Goal: Check status: Check status

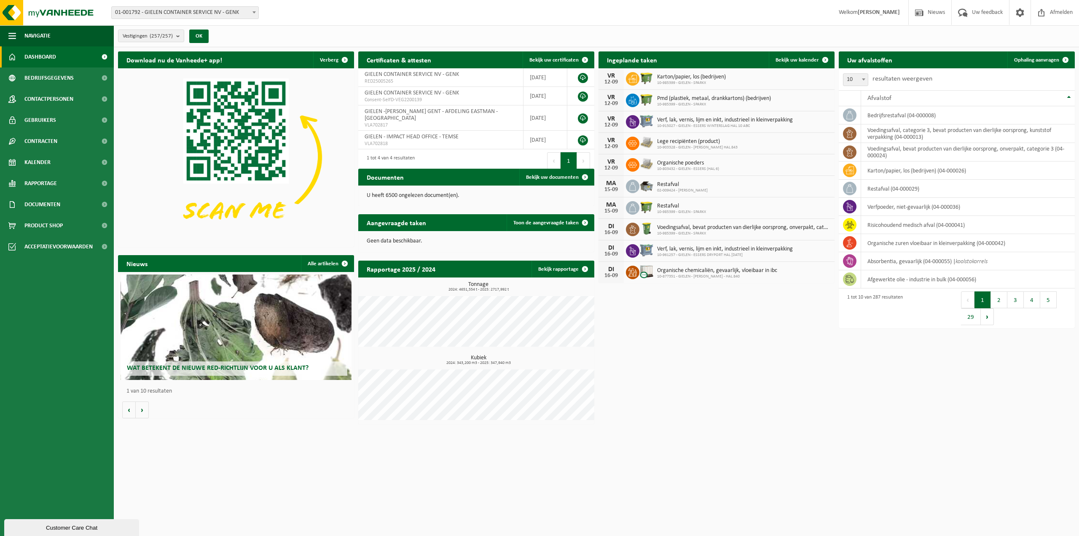
click at [248, 12] on span "01-001792 - GIELEN CONTAINER SERVICE NV - GENK" at bounding box center [185, 13] width 147 height 12
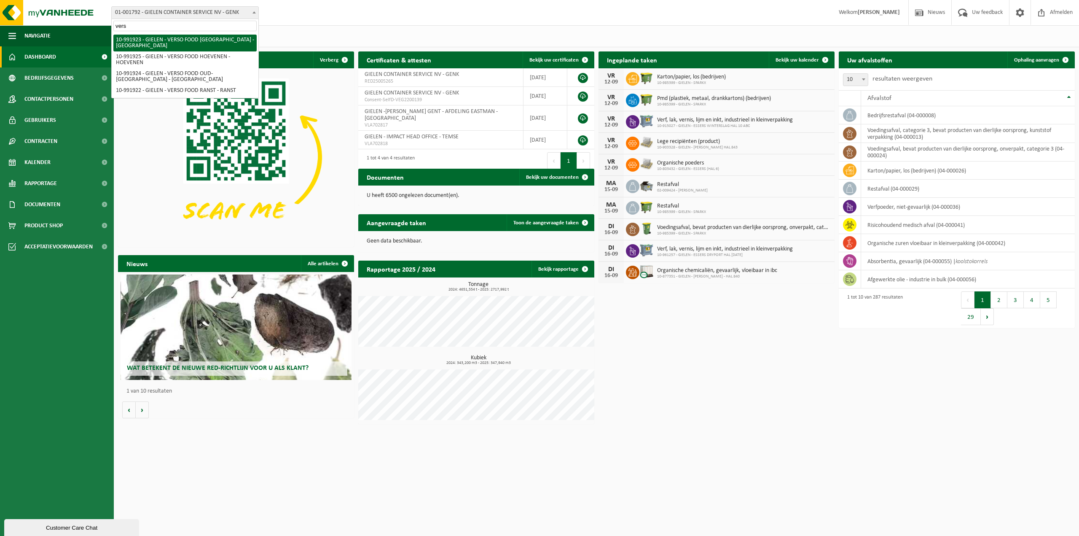
type input "vers"
select select "170006"
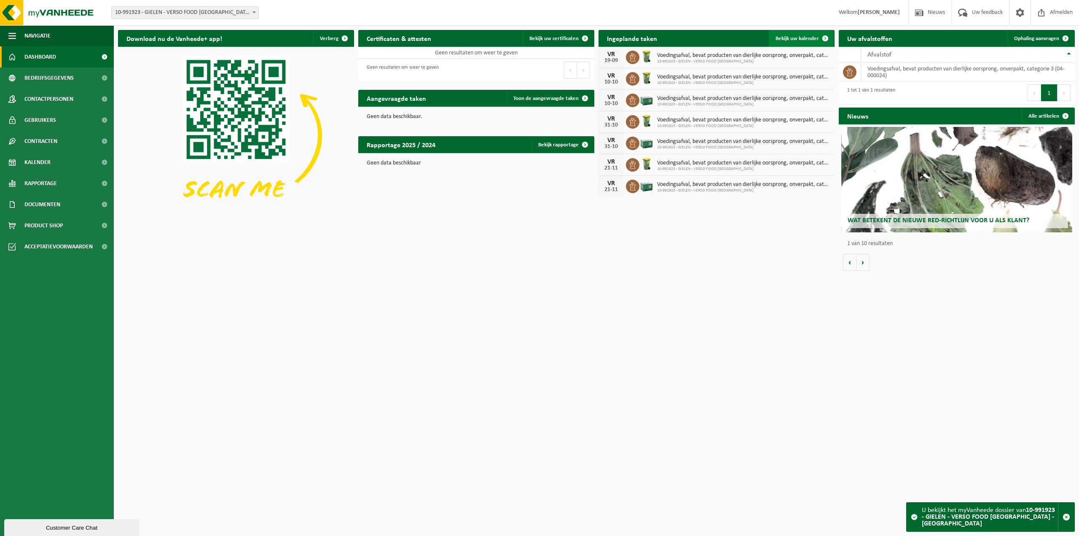
click at [805, 39] on span "Bekijk uw kalender" at bounding box center [797, 38] width 43 height 5
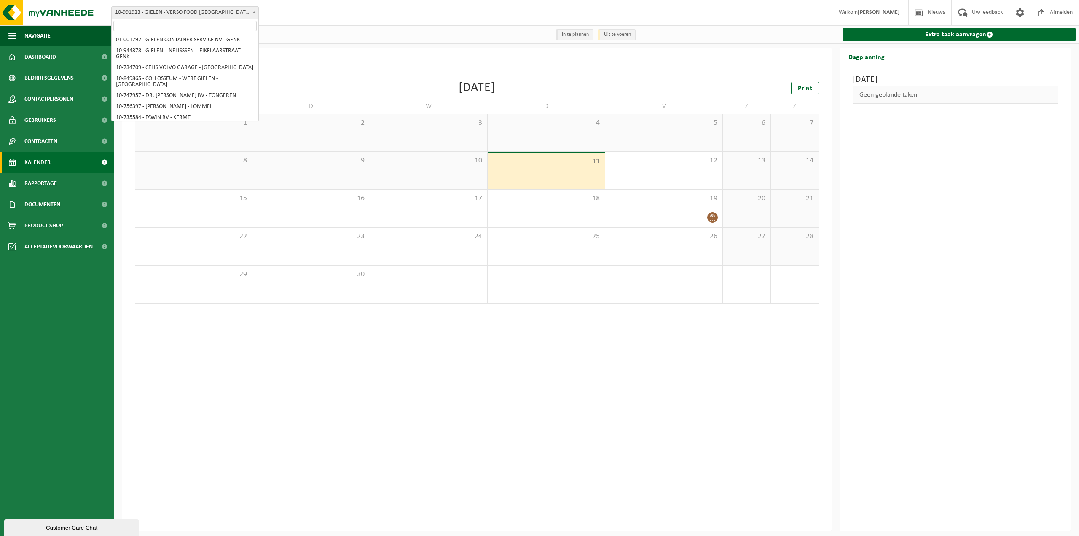
click at [253, 10] on span at bounding box center [254, 12] width 8 height 11
select select "170008"
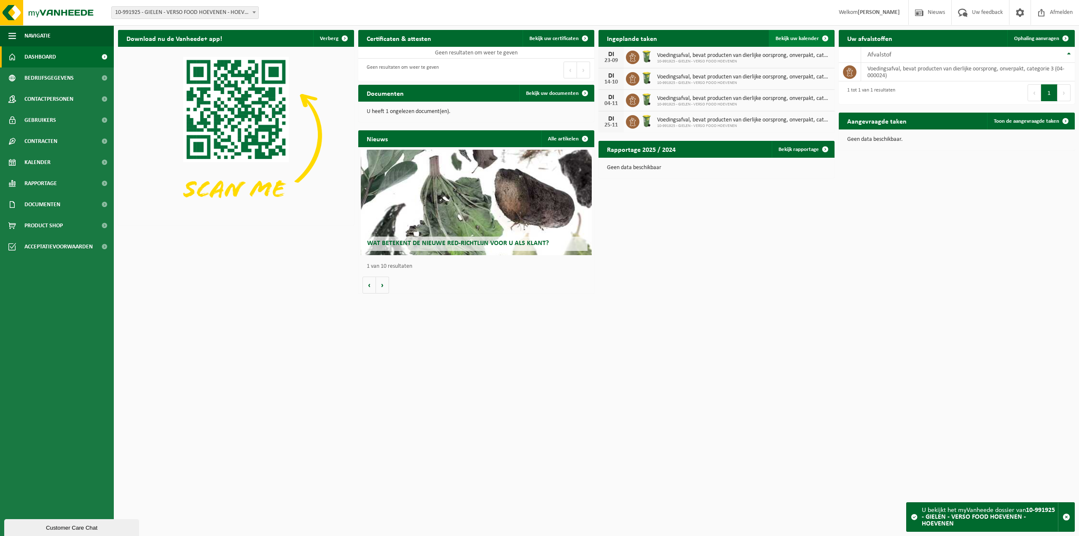
click at [785, 32] on link "Bekijk uw kalender" at bounding box center [801, 38] width 65 height 17
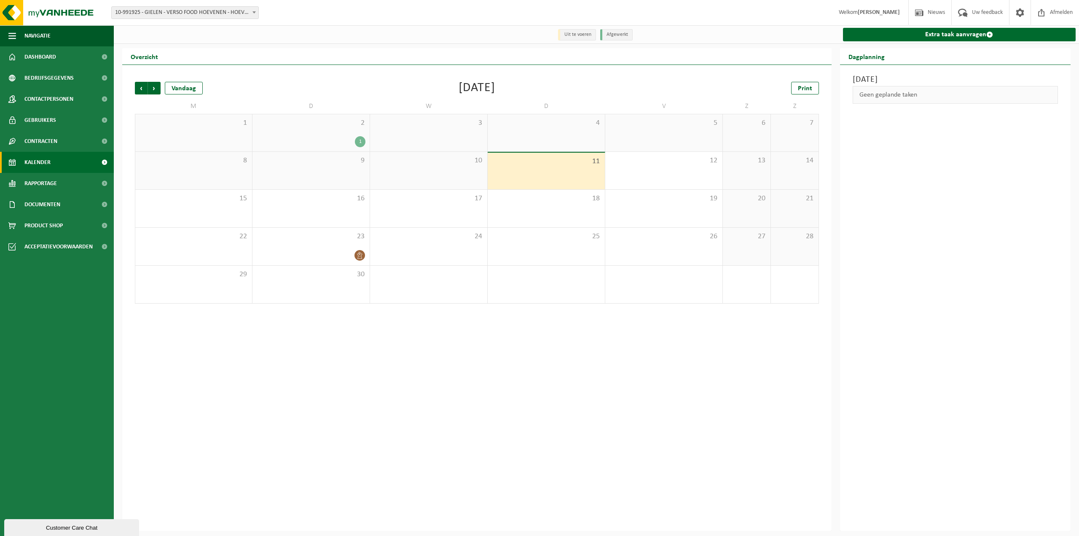
click at [194, 14] on span "10-991925 - GIELEN - VERSO FOOD HOEVENEN - HOEVENEN" at bounding box center [185, 13] width 147 height 12
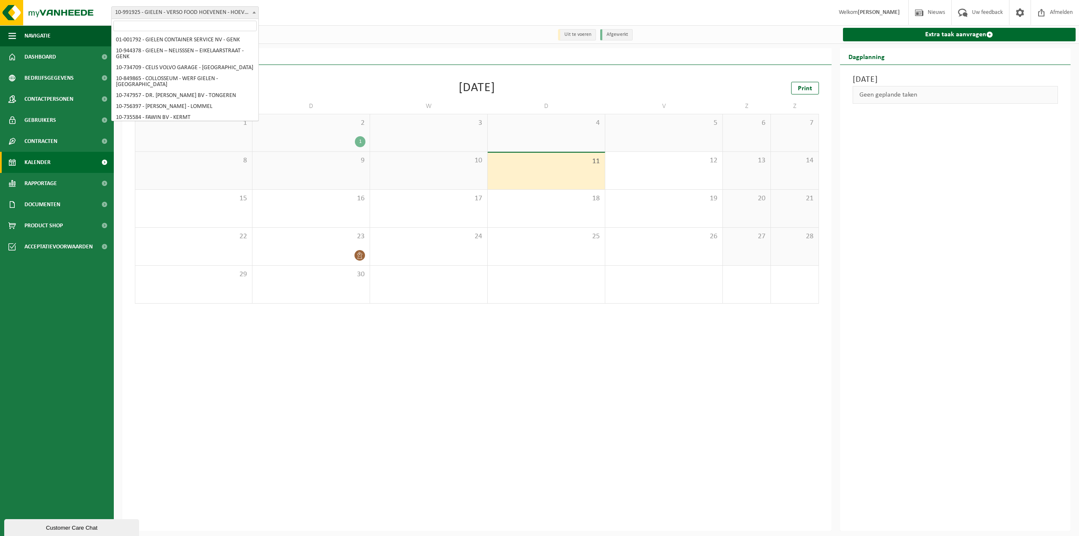
scroll to position [2731, 0]
select select "170005"
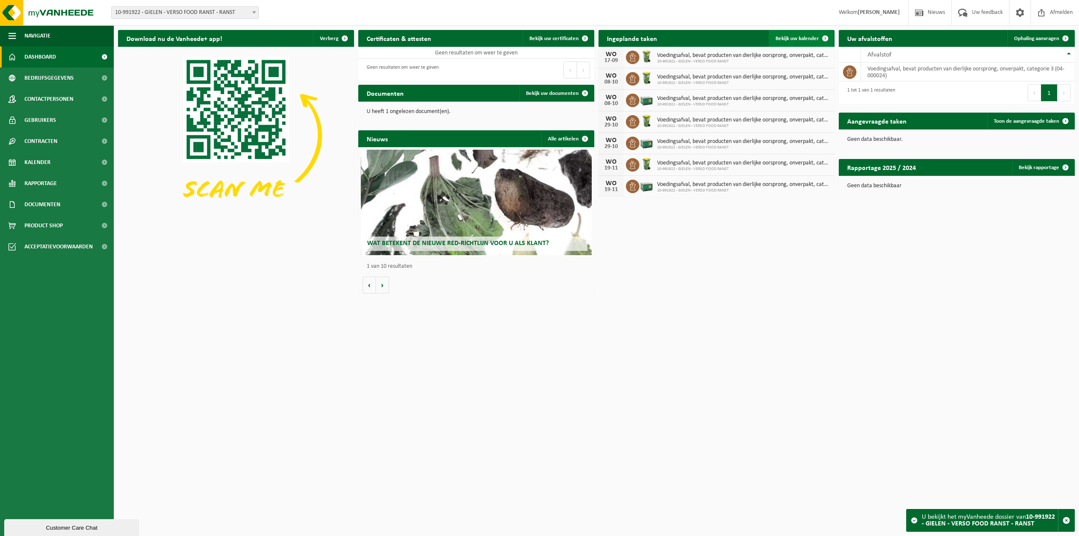
click at [811, 33] on link "Bekijk uw kalender" at bounding box center [801, 38] width 65 height 17
